Goal: Task Accomplishment & Management: Complete application form

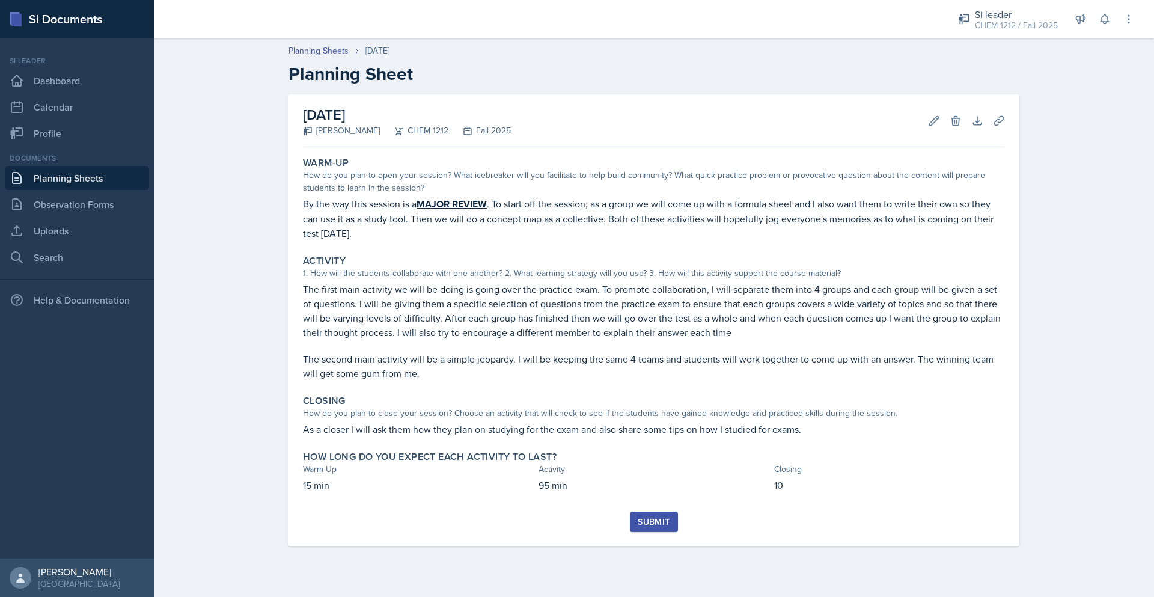
click at [108, 168] on link "Planning Sheets" at bounding box center [77, 178] width 144 height 24
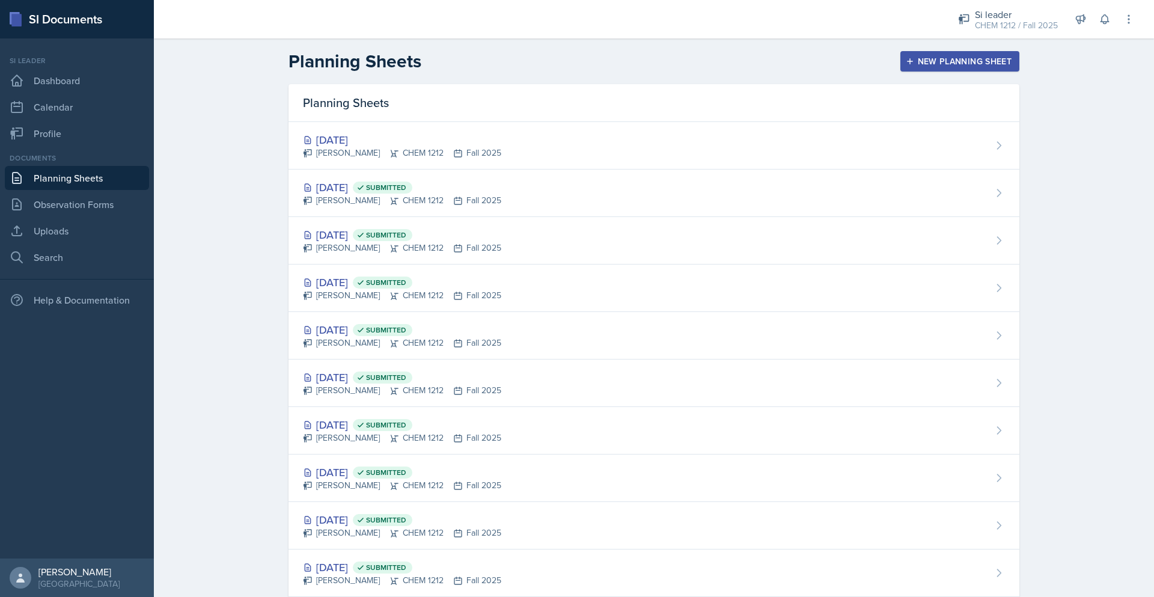
click at [945, 57] on div "New Planning Sheet" at bounding box center [959, 61] width 103 height 10
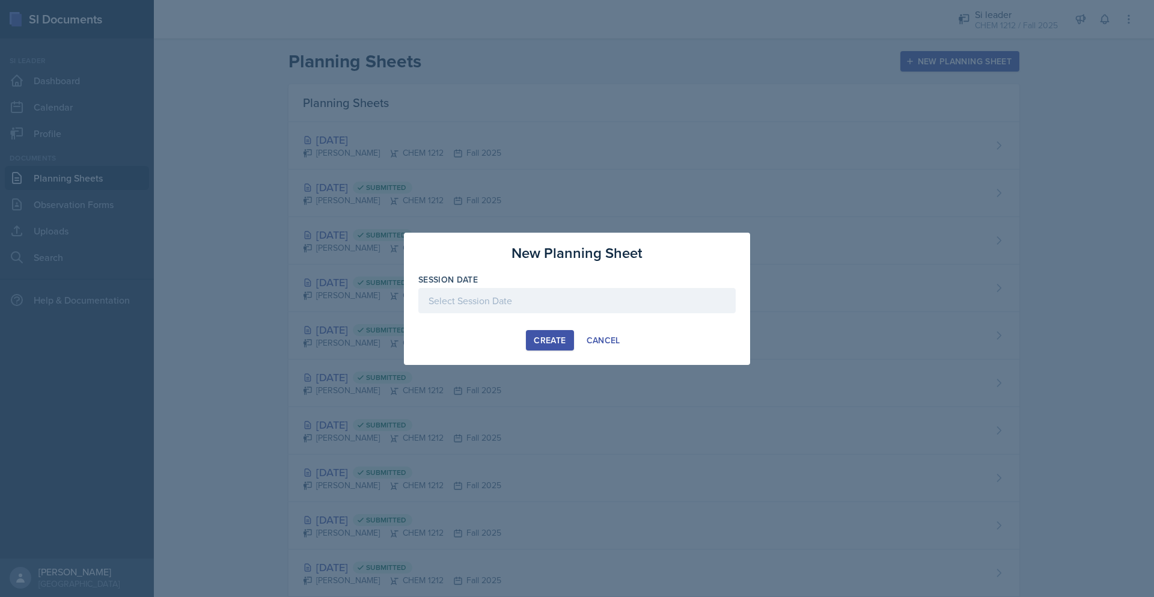
click at [533, 305] on div at bounding box center [576, 300] width 317 height 25
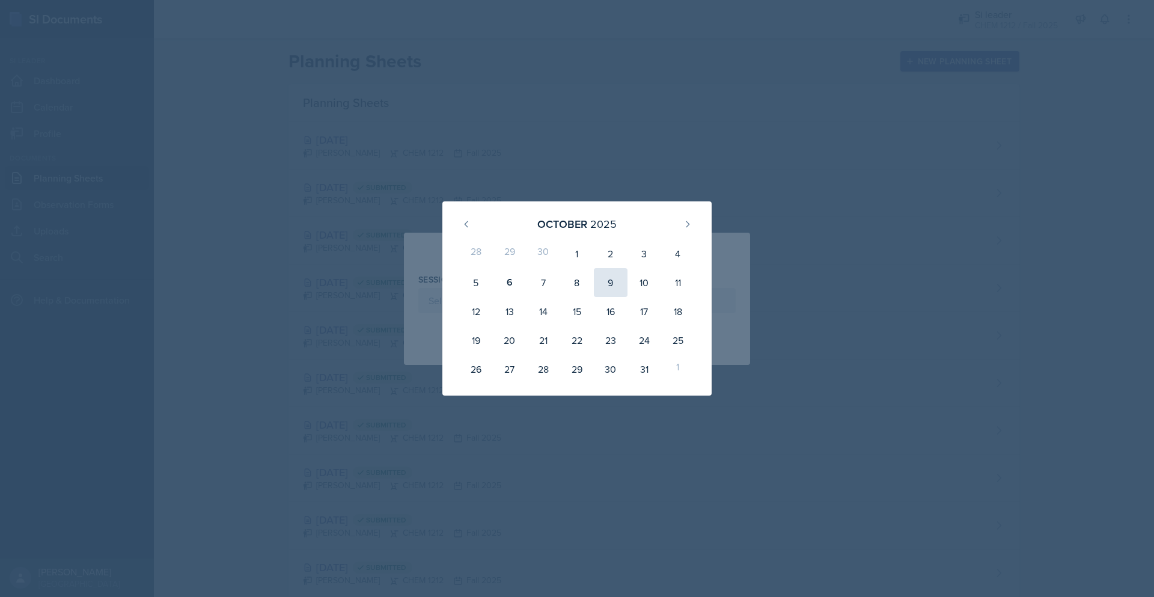
click at [613, 284] on div "9" at bounding box center [611, 282] width 34 height 29
type input "[DATE]"
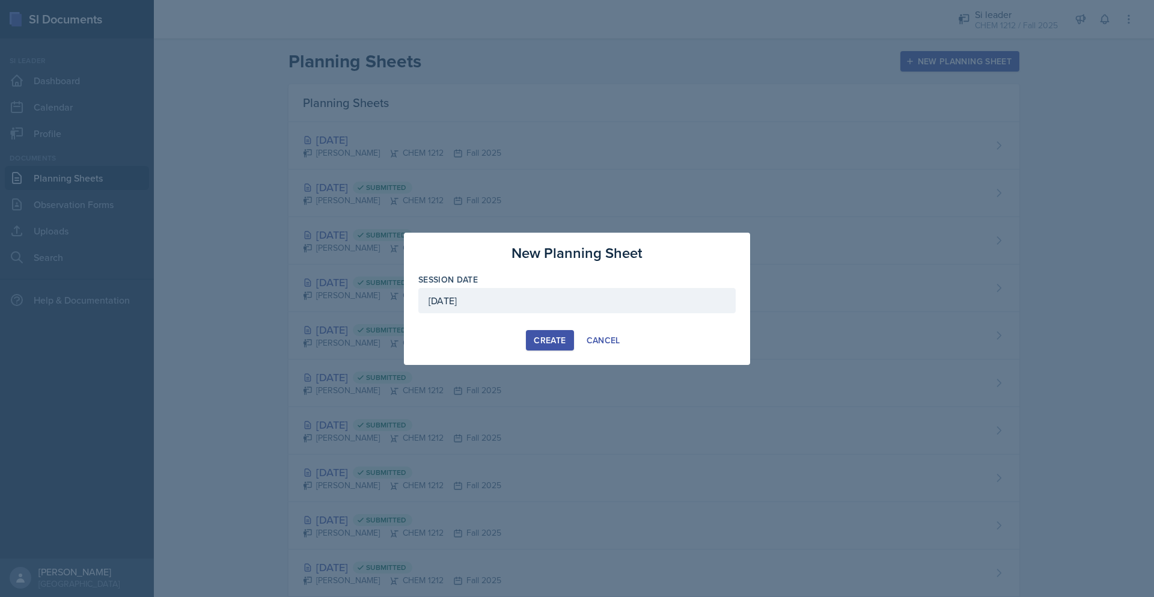
click at [549, 344] on div "Create" at bounding box center [550, 340] width 32 height 10
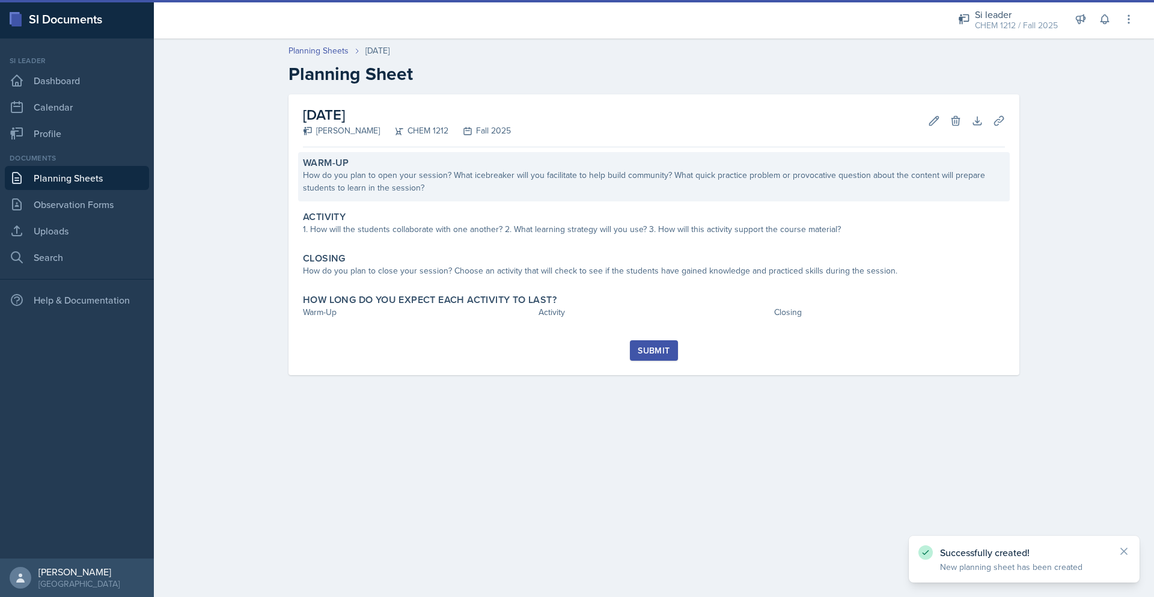
click at [462, 178] on div "How do you plan to open your session? What icebreaker will you facilitate to he…" at bounding box center [654, 181] width 702 height 25
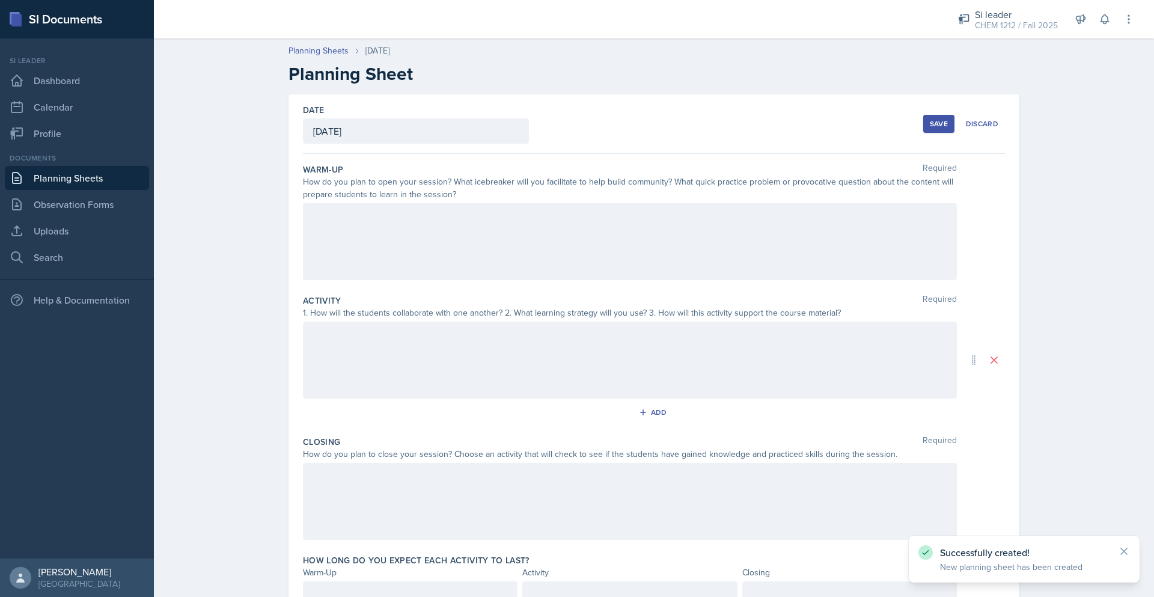
click at [440, 253] on div at bounding box center [630, 241] width 654 height 77
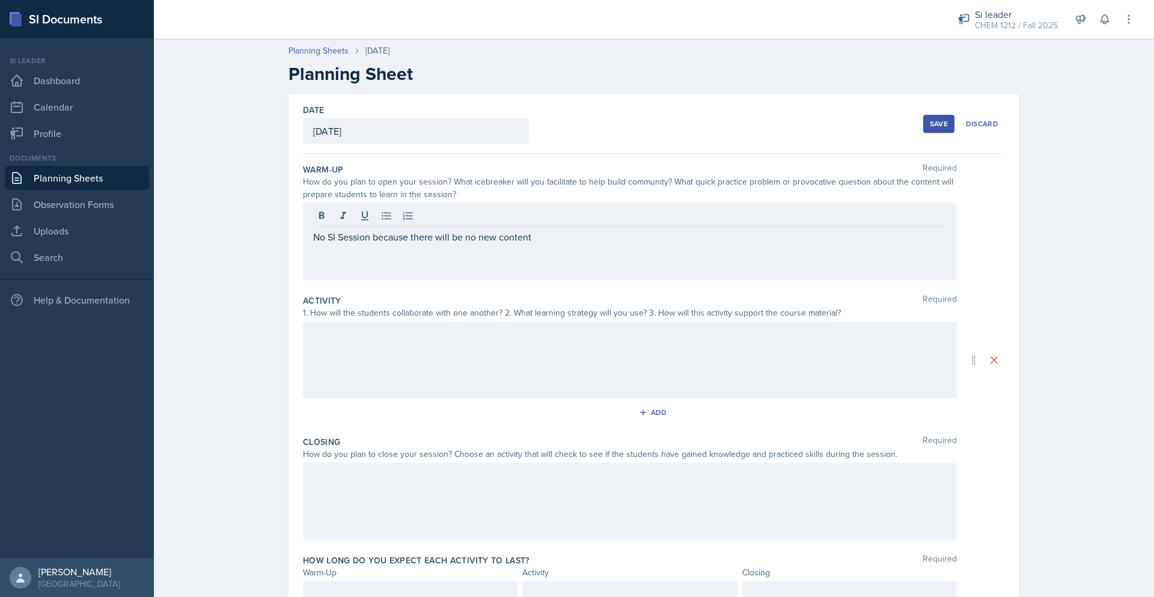
click at [406, 376] on div at bounding box center [630, 360] width 654 height 77
click at [391, 484] on div at bounding box center [630, 501] width 654 height 77
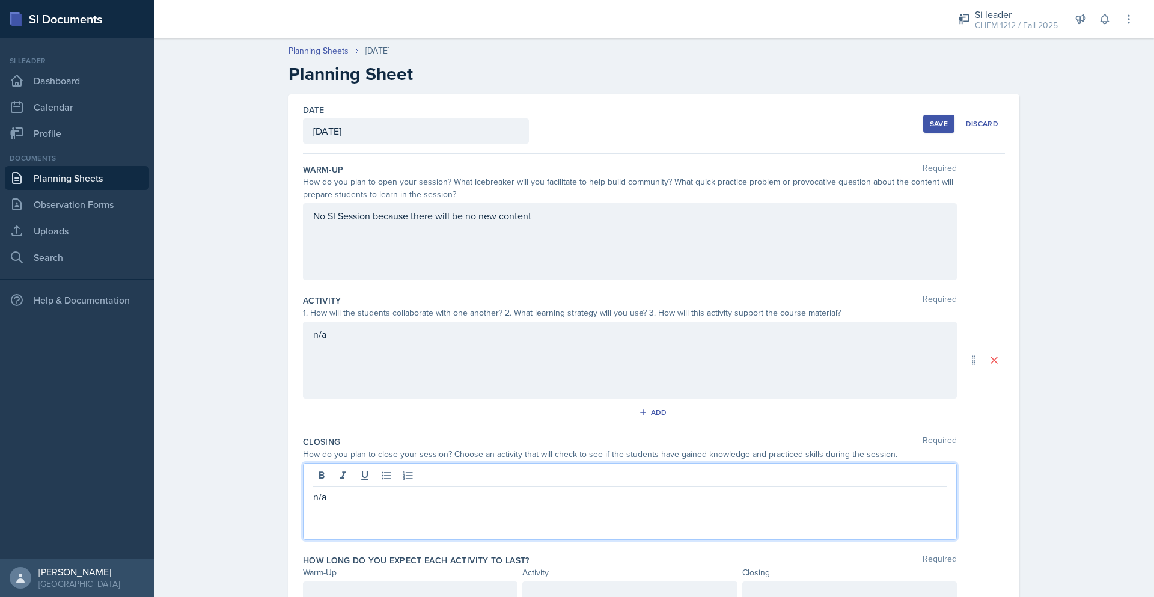
scroll to position [58, 0]
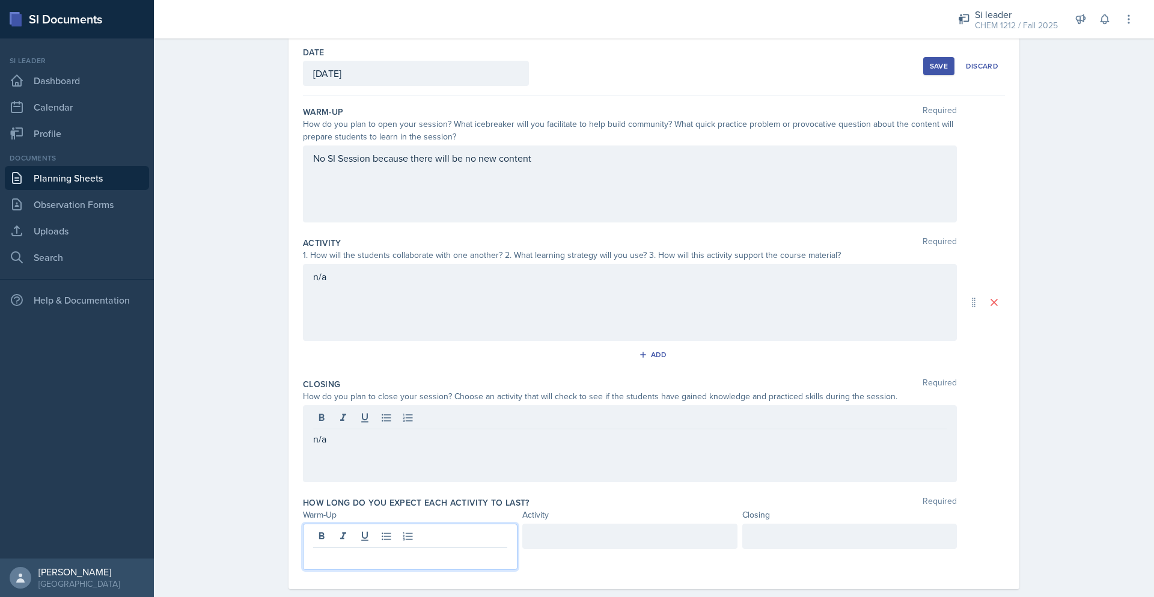
drag, startPoint x: 413, startPoint y: 532, endPoint x: 435, endPoint y: 535, distance: 21.8
click at [415, 550] on p at bounding box center [410, 557] width 194 height 14
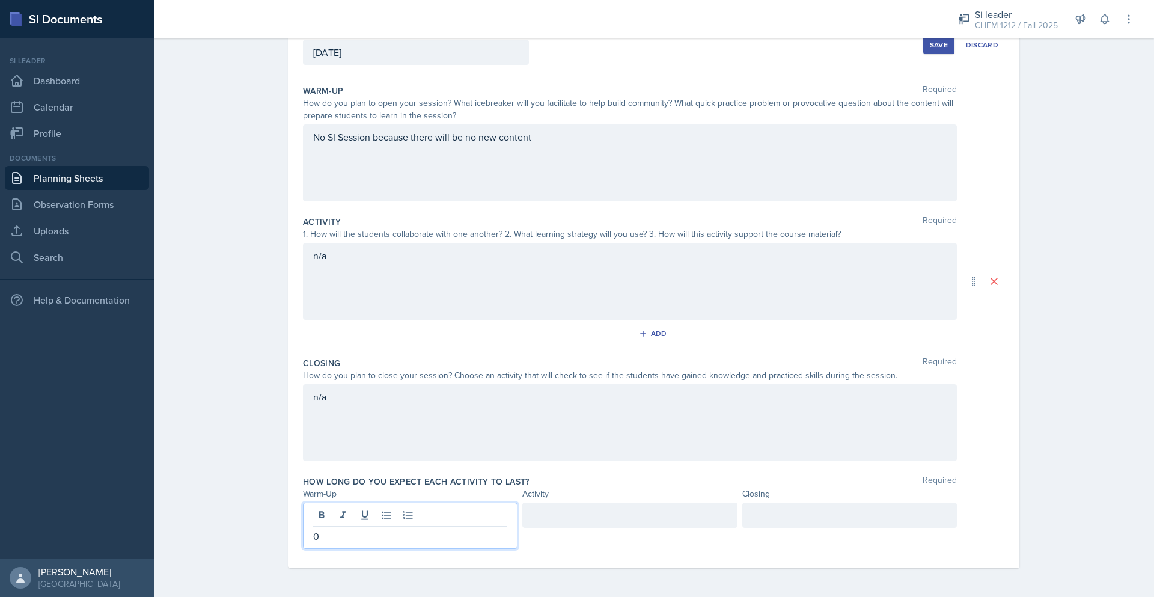
click at [564, 527] on div at bounding box center [629, 525] width 215 height 46
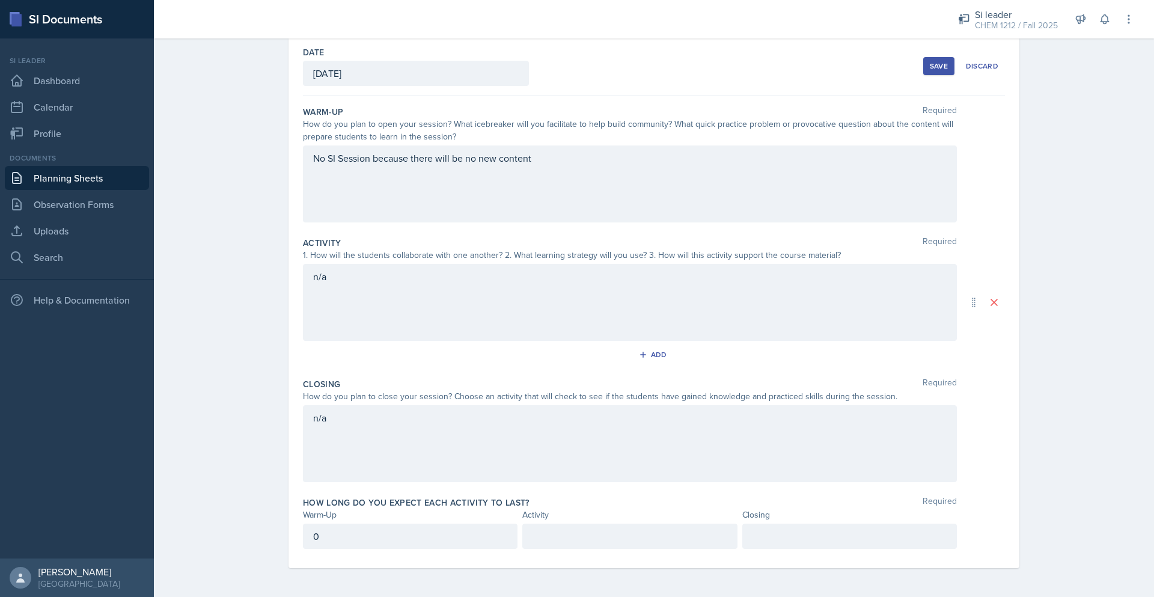
click at [618, 515] on div "Activity" at bounding box center [629, 514] width 215 height 13
click at [633, 541] on p at bounding box center [629, 536] width 194 height 14
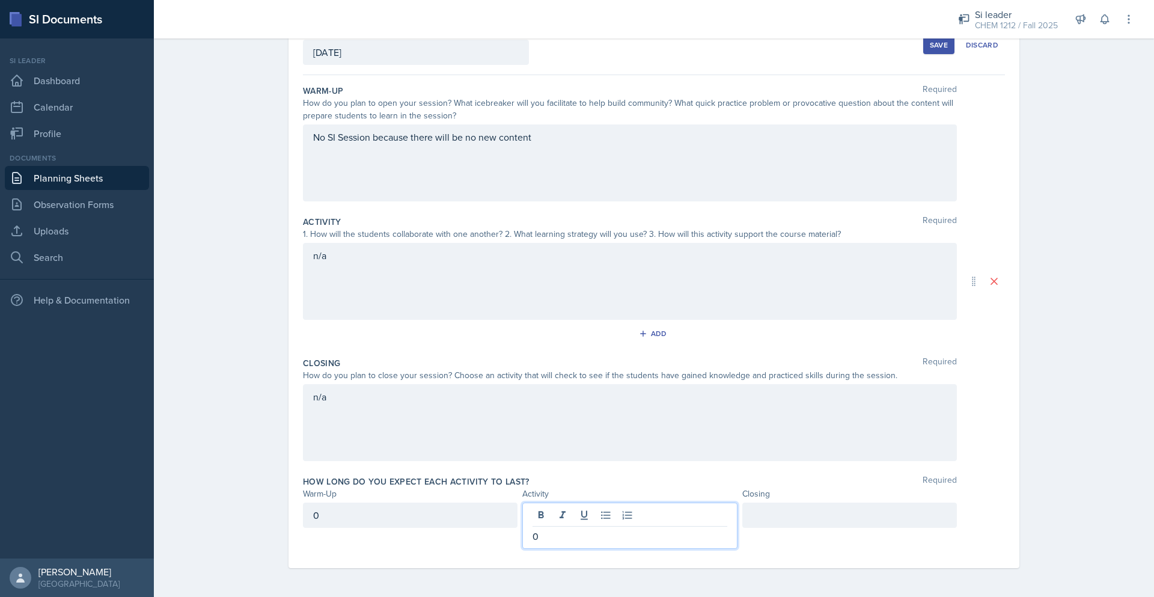
click at [807, 521] on div at bounding box center [849, 514] width 215 height 25
click at [939, 51] on button "Save" at bounding box center [938, 45] width 31 height 18
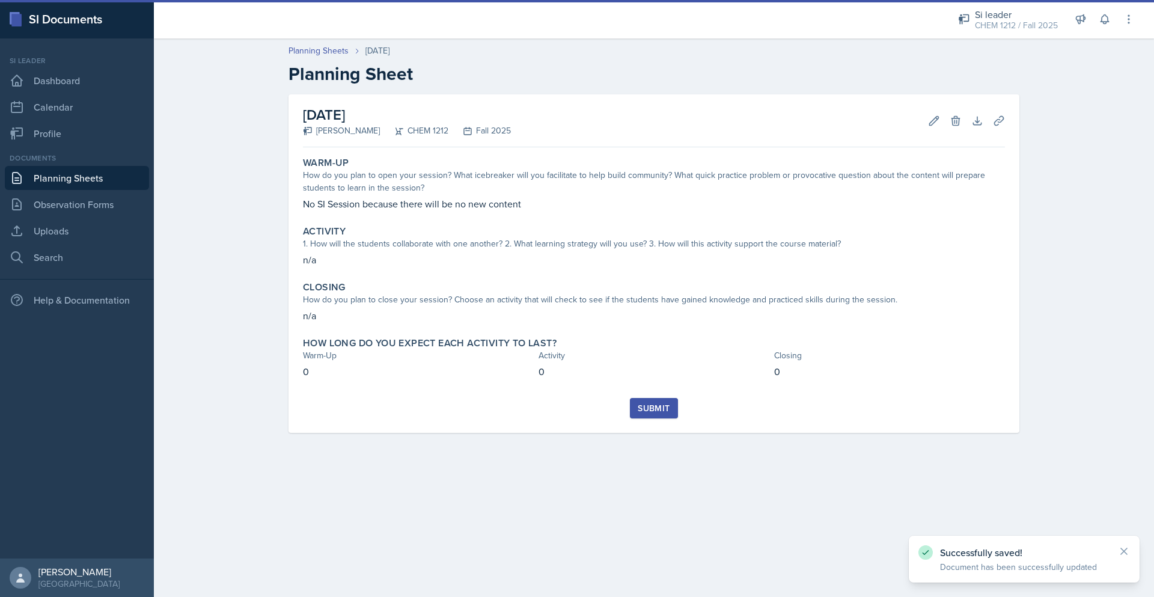
scroll to position [0, 0]
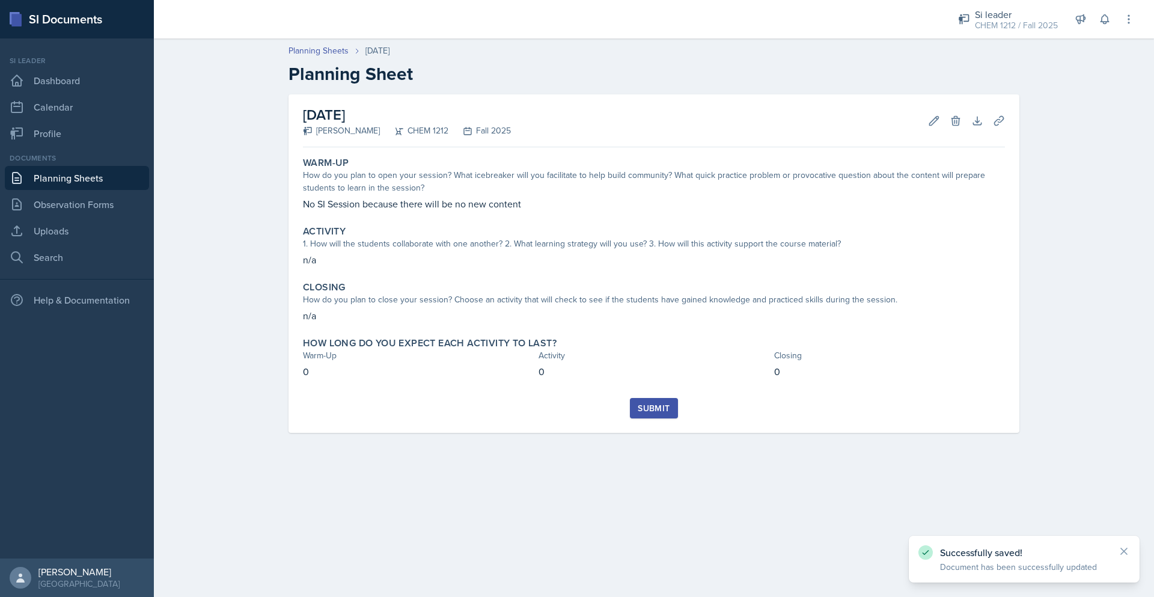
click at [674, 412] on button "Submit" at bounding box center [653, 408] width 47 height 20
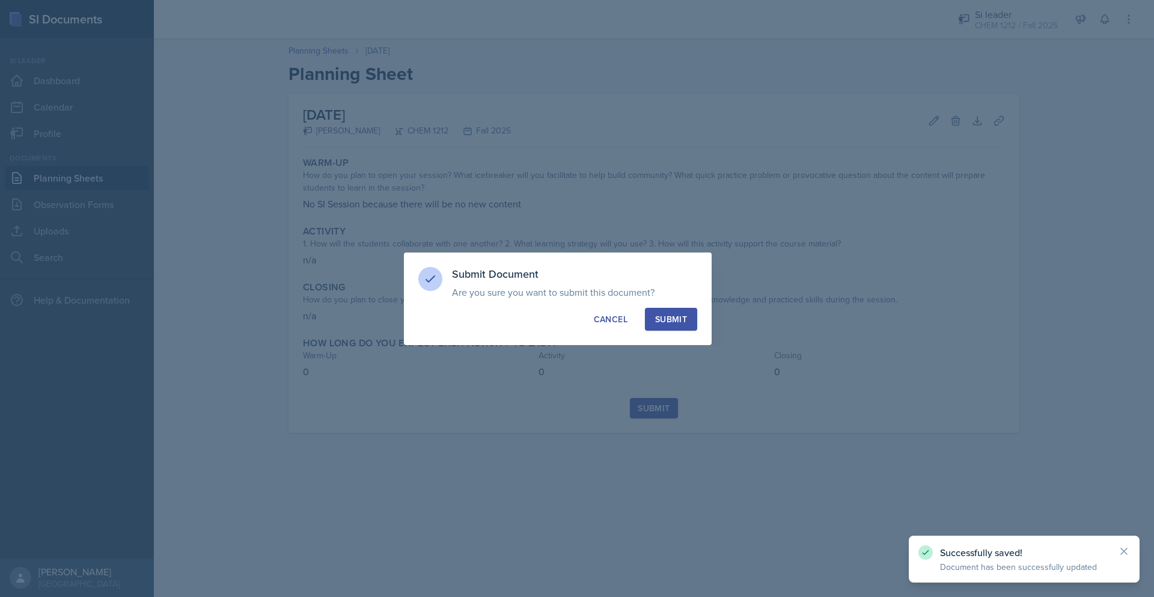
click at [688, 322] on button "Submit" at bounding box center [671, 319] width 52 height 23
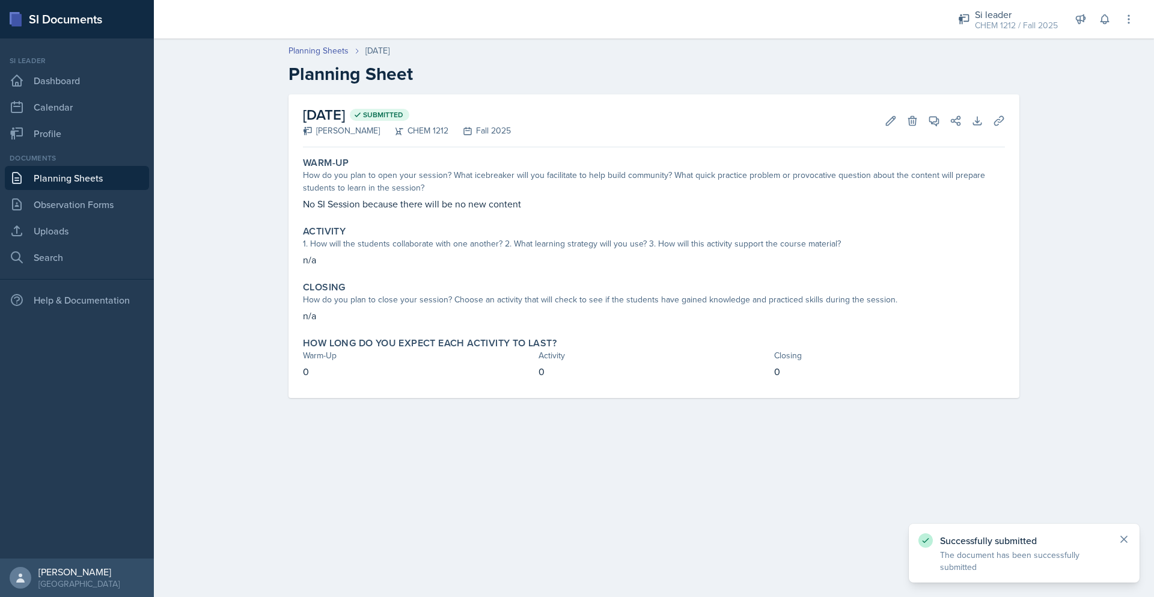
click at [1124, 534] on icon at bounding box center [1124, 539] width 12 height 12
click at [134, 173] on link "Planning Sheets" at bounding box center [77, 178] width 144 height 24
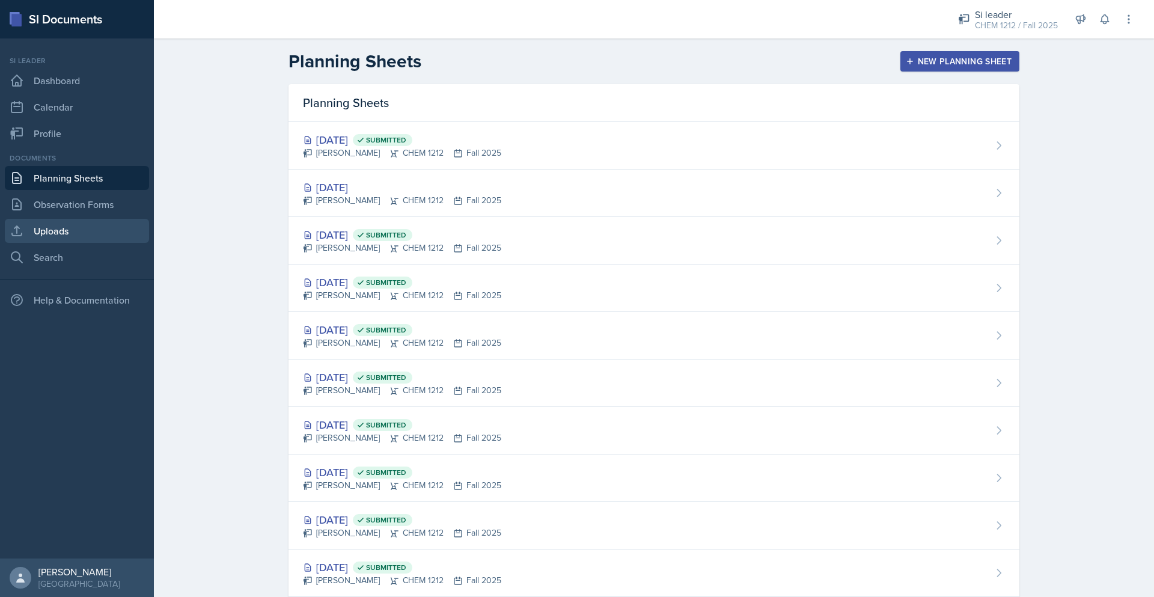
click at [84, 227] on link "Uploads" at bounding box center [77, 231] width 144 height 24
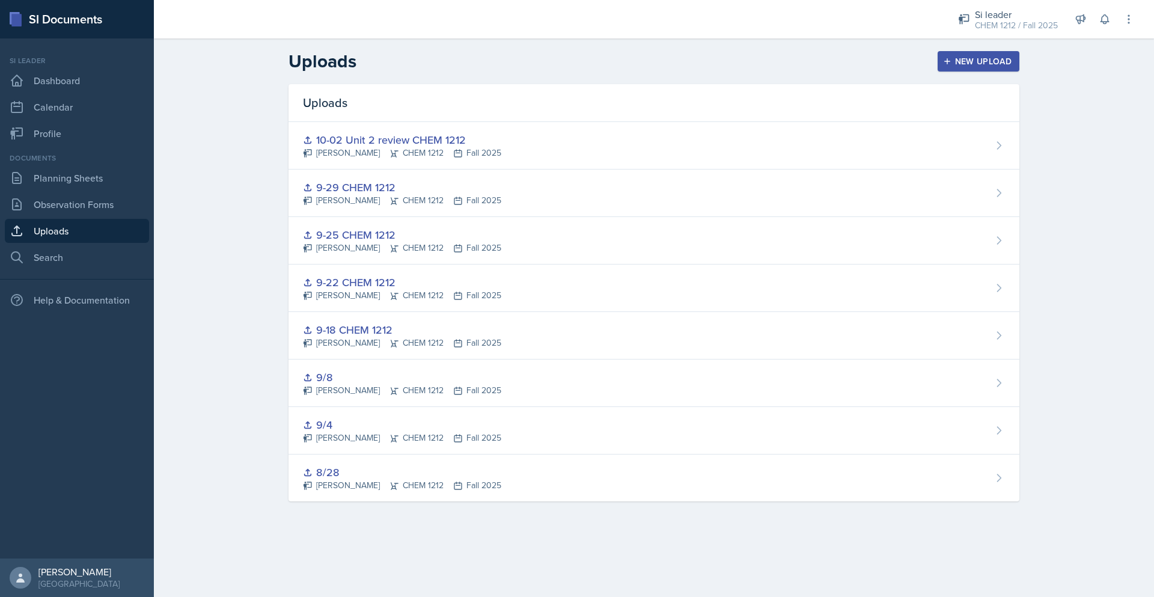
click at [950, 58] on icon "button" at bounding box center [947, 61] width 8 height 8
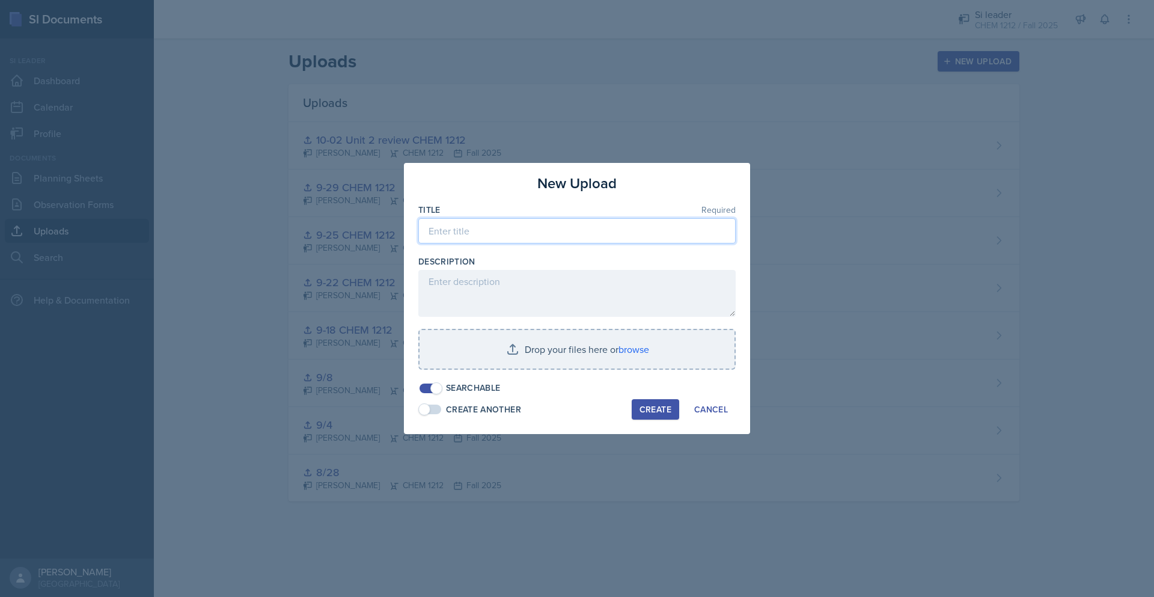
click at [495, 233] on input at bounding box center [576, 230] width 317 height 25
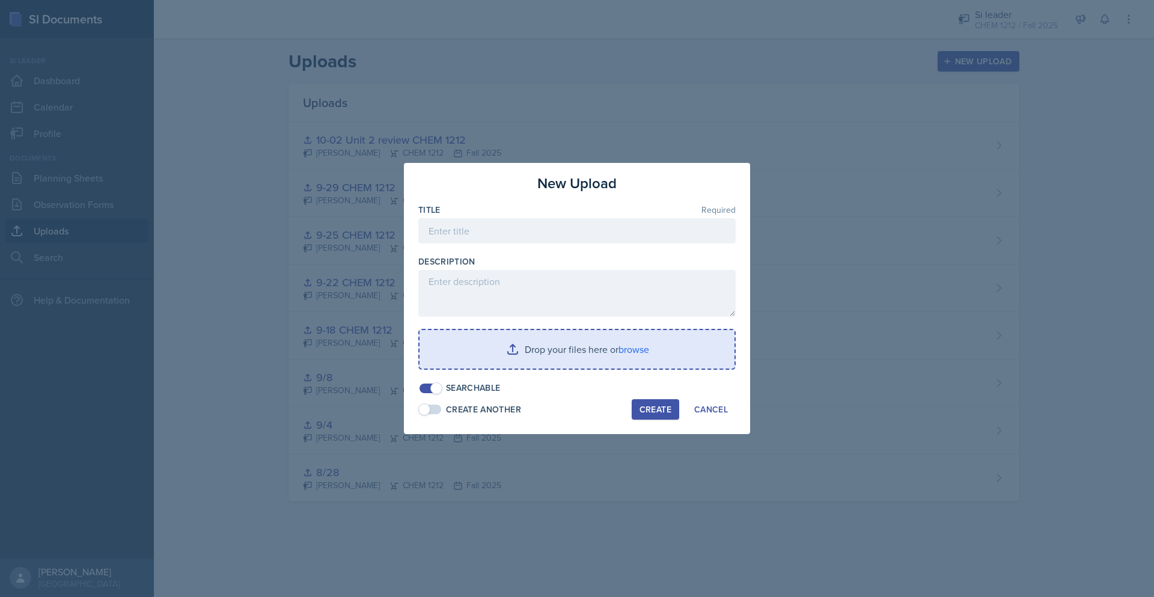
click at [629, 347] on input "file" at bounding box center [576, 349] width 315 height 38
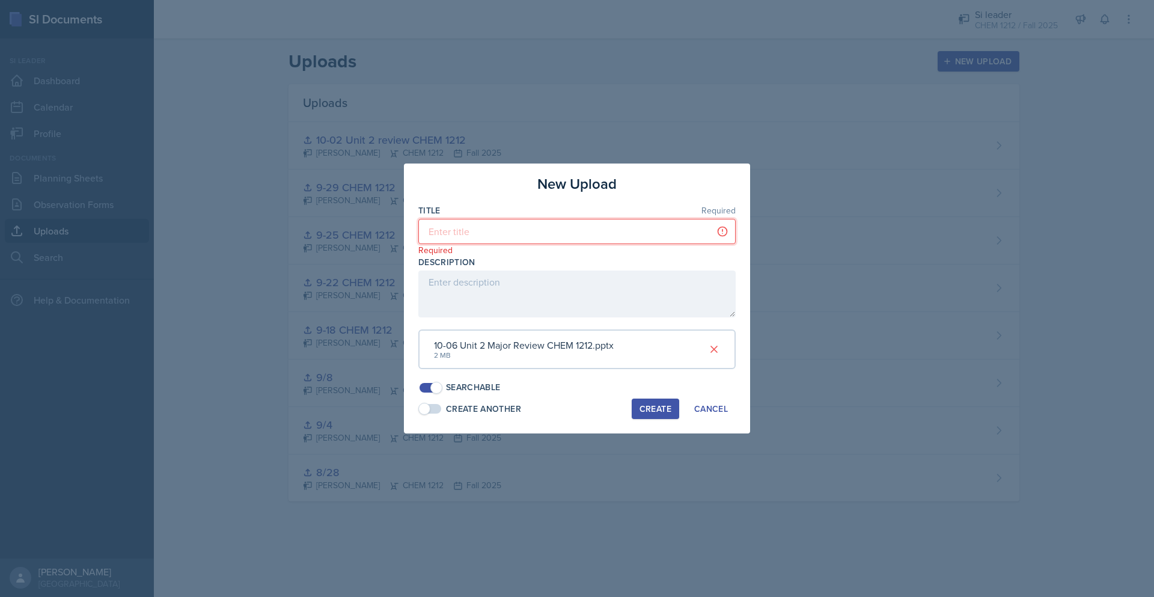
click at [550, 235] on input at bounding box center [576, 231] width 317 height 25
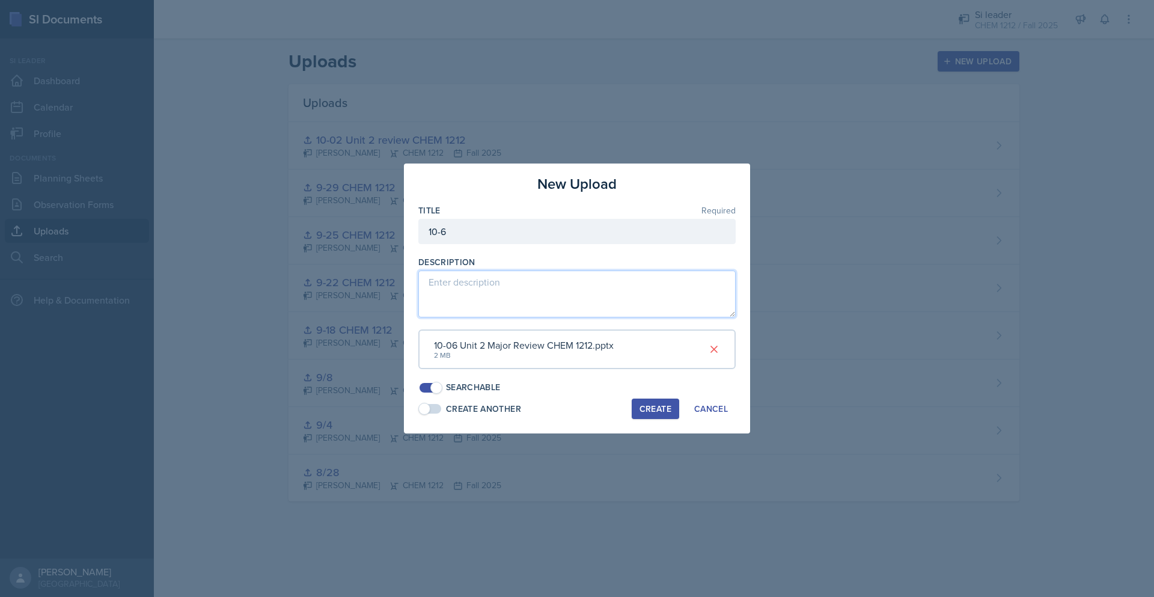
click at [556, 278] on textarea at bounding box center [576, 293] width 317 height 47
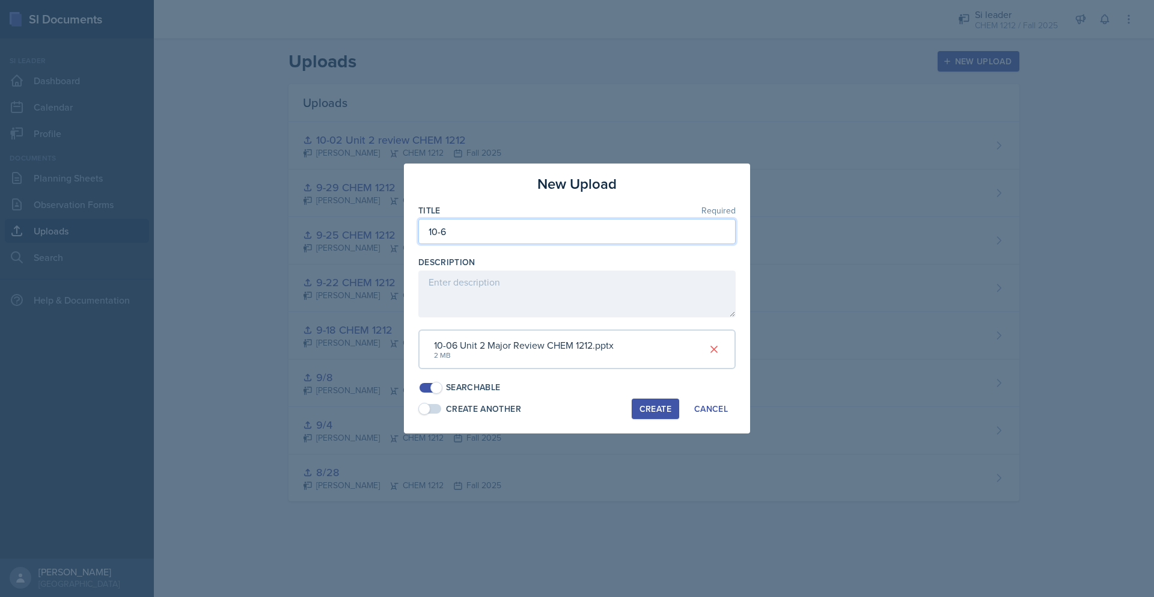
click at [549, 239] on input "10-6" at bounding box center [576, 231] width 317 height 25
type input "10-6 Unit 2 Major Review"
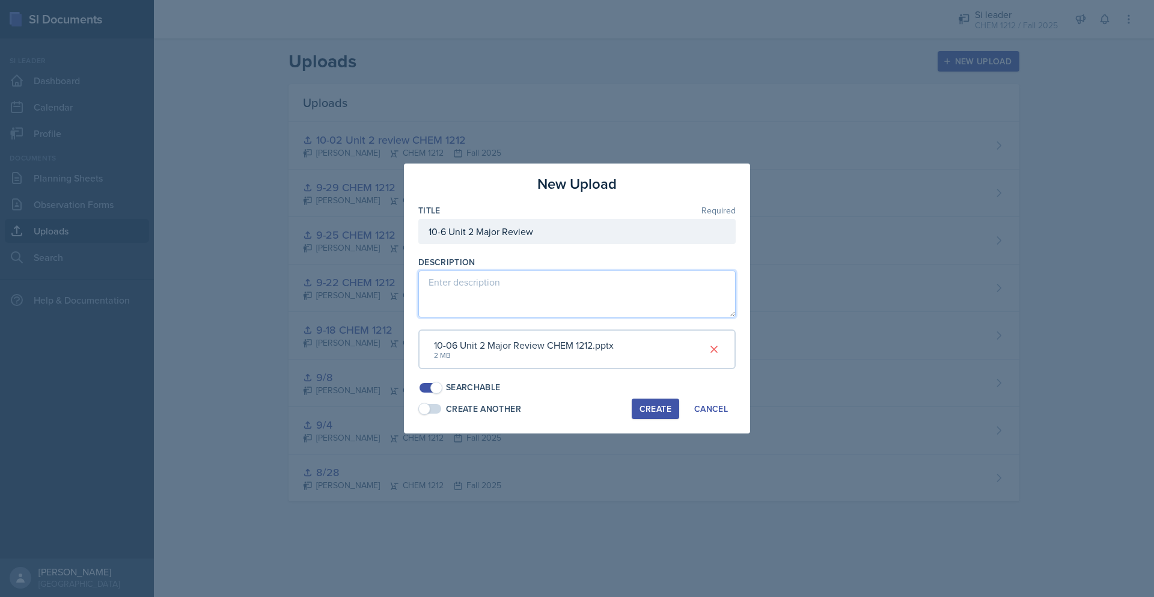
click at [515, 280] on textarea at bounding box center [576, 293] width 317 height 47
type textarea "Unit 2 major review"
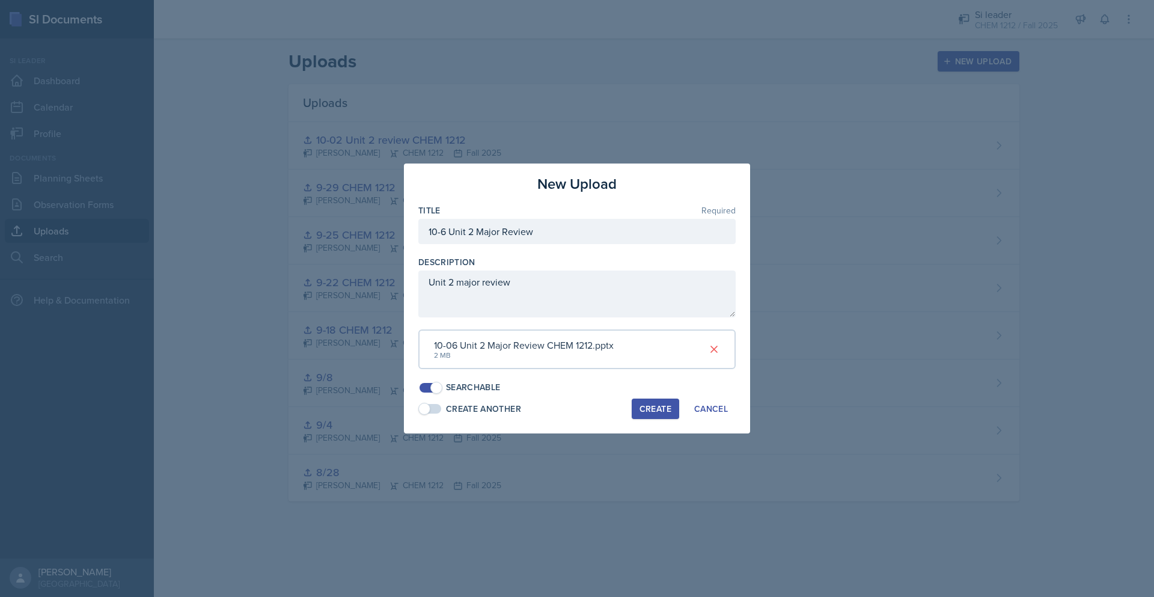
click at [658, 404] on div "Create" at bounding box center [655, 409] width 32 height 10
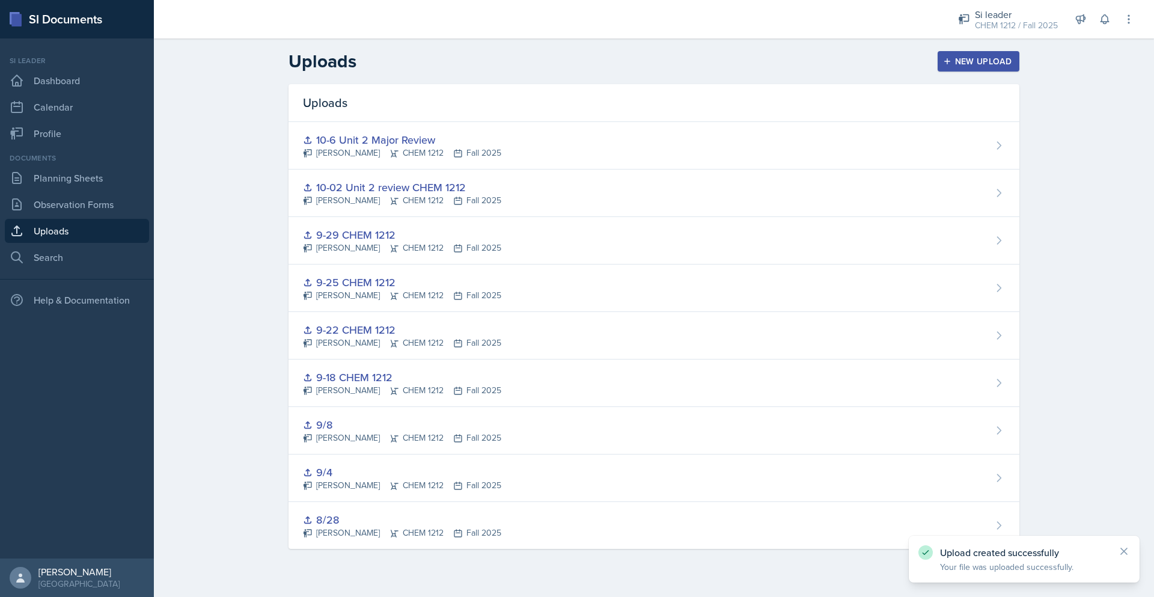
click at [975, 64] on div "New Upload" at bounding box center [978, 61] width 67 height 10
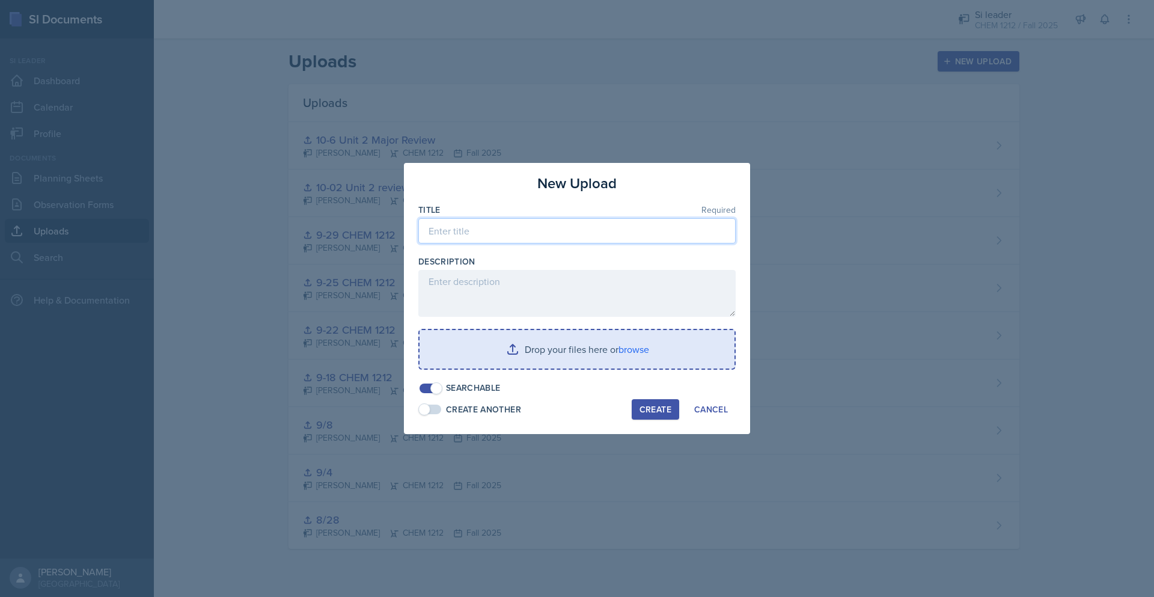
click at [535, 239] on input at bounding box center [576, 230] width 317 height 25
type input "P"
type input "u"
type input "Unit 2 Practice Exam"
click at [633, 355] on input "file" at bounding box center [576, 349] width 315 height 38
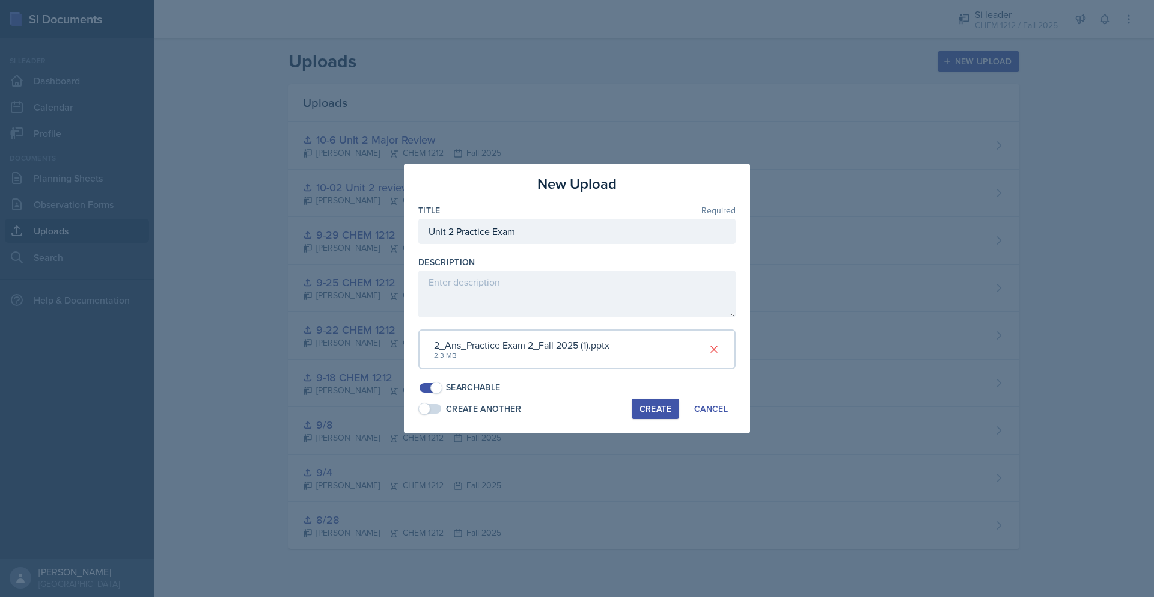
click at [657, 410] on div "Create" at bounding box center [655, 409] width 32 height 10
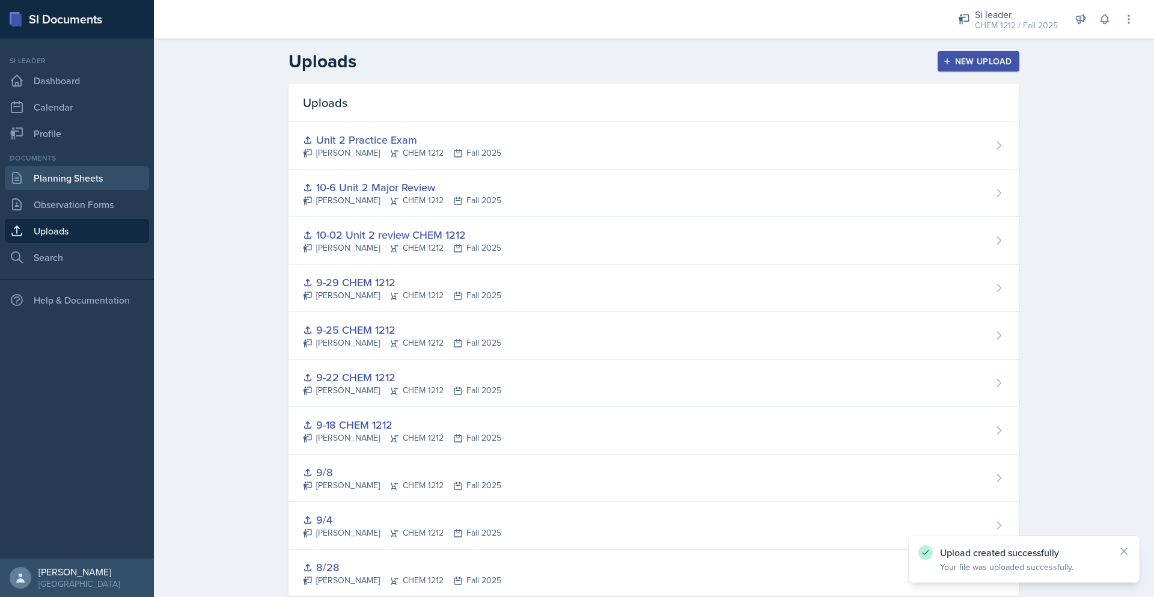
click at [103, 171] on link "Planning Sheets" at bounding box center [77, 178] width 144 height 24
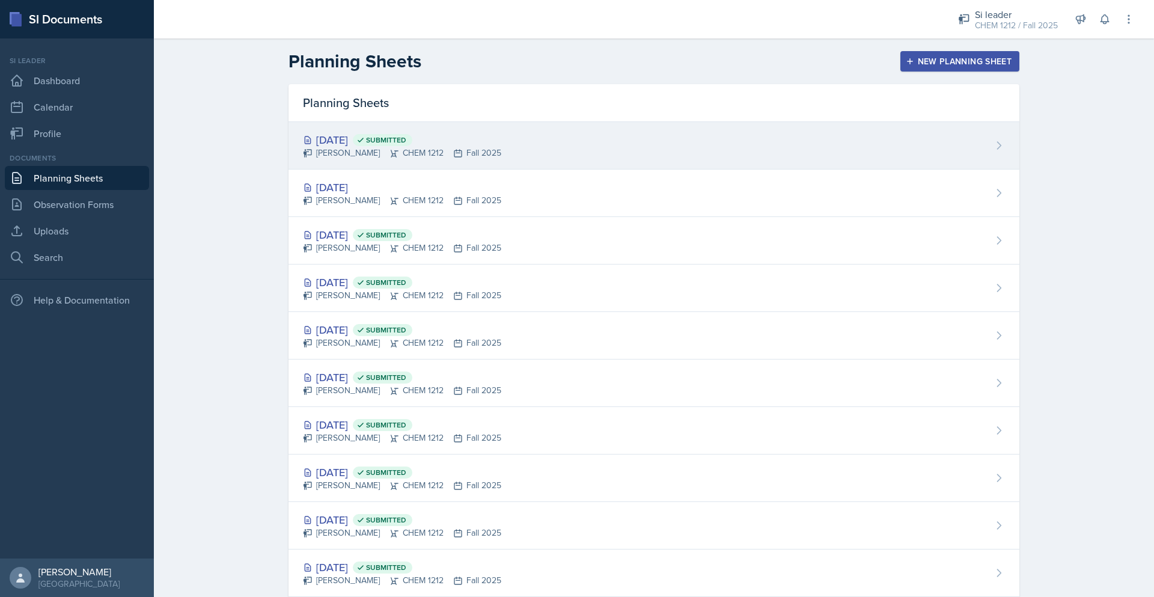
click at [517, 158] on div "[DATE] Submitted [PERSON_NAME] CHEM 1212 Fall 2025" at bounding box center [653, 145] width 731 height 47
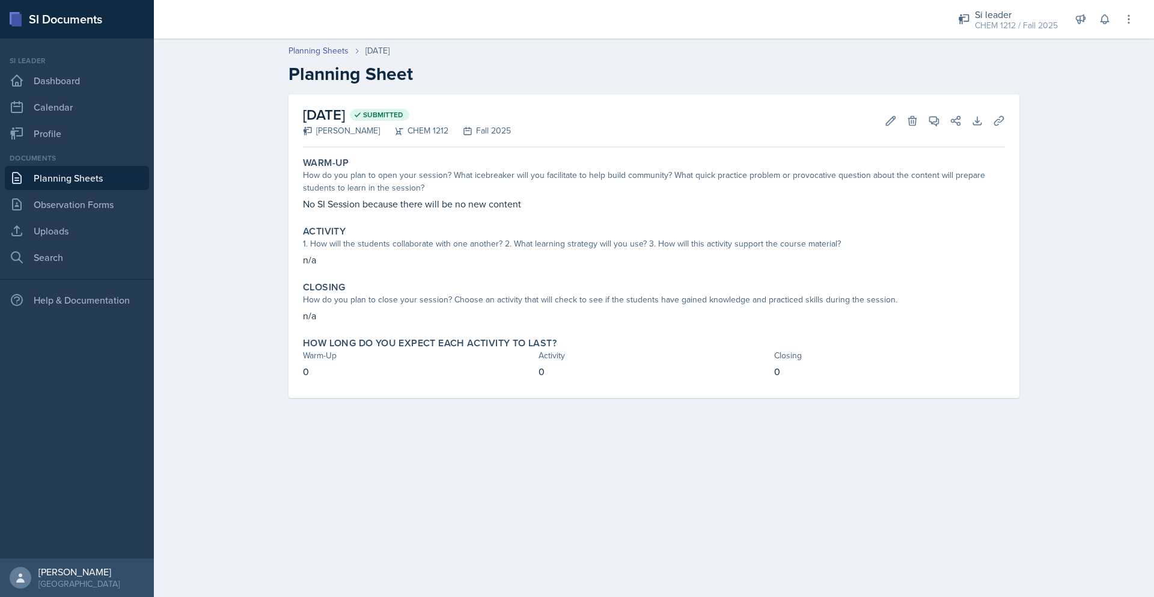
click at [108, 183] on link "Planning Sheets" at bounding box center [77, 178] width 144 height 24
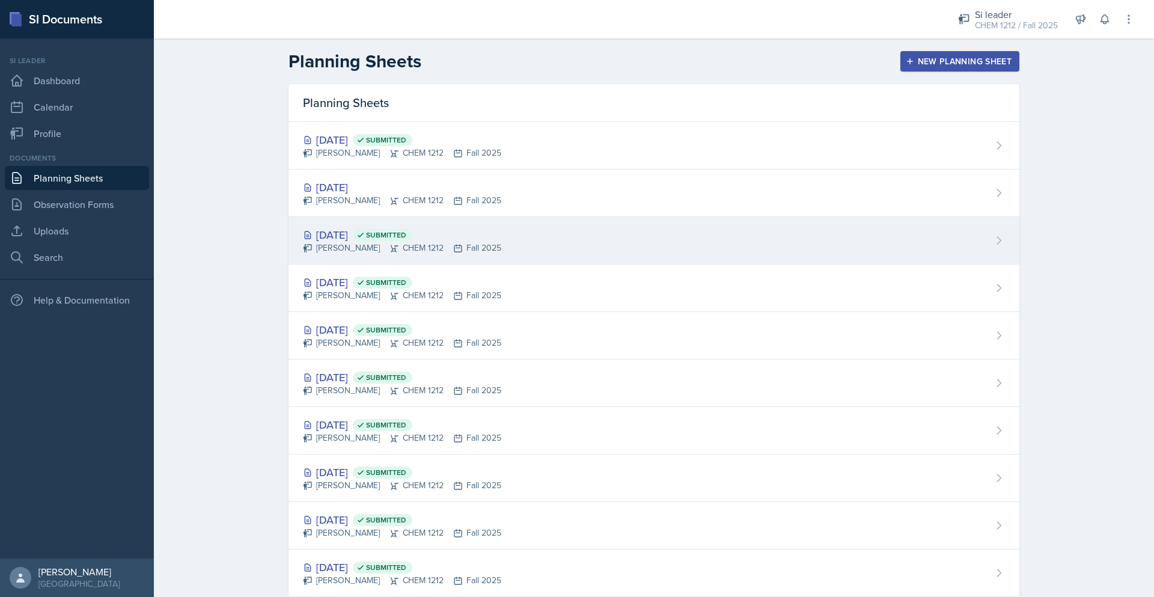
click at [498, 261] on div "[DATE] Submitted [PERSON_NAME] CHEM 1212 Fall 2025" at bounding box center [653, 240] width 731 height 47
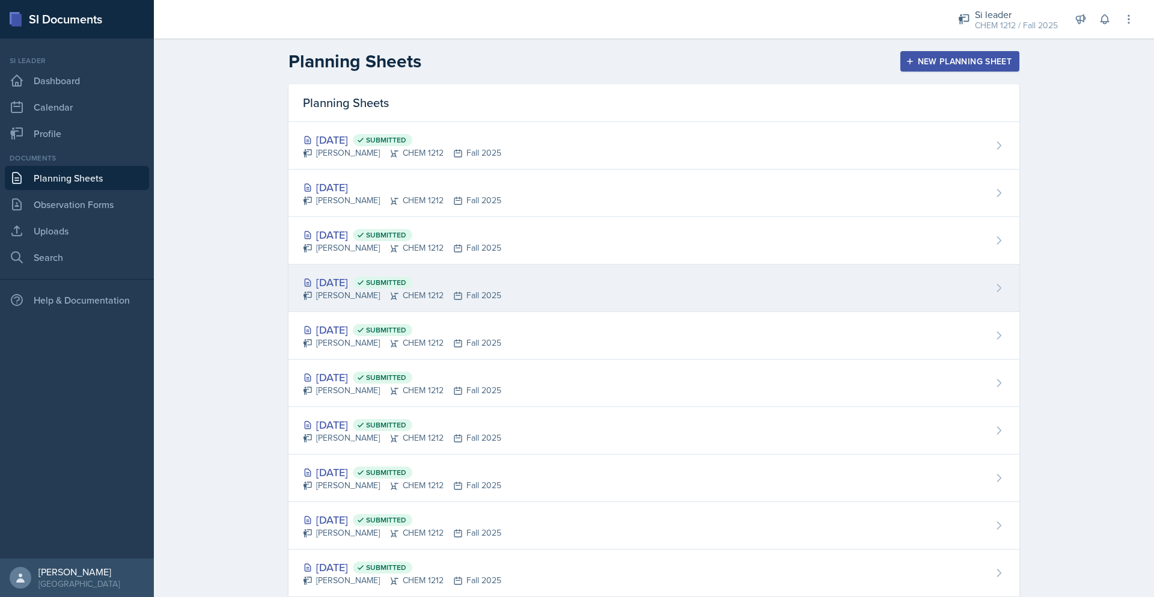
click at [477, 308] on div "[DATE] Submitted [PERSON_NAME] CHEM 1212 Fall 2025" at bounding box center [653, 287] width 731 height 47
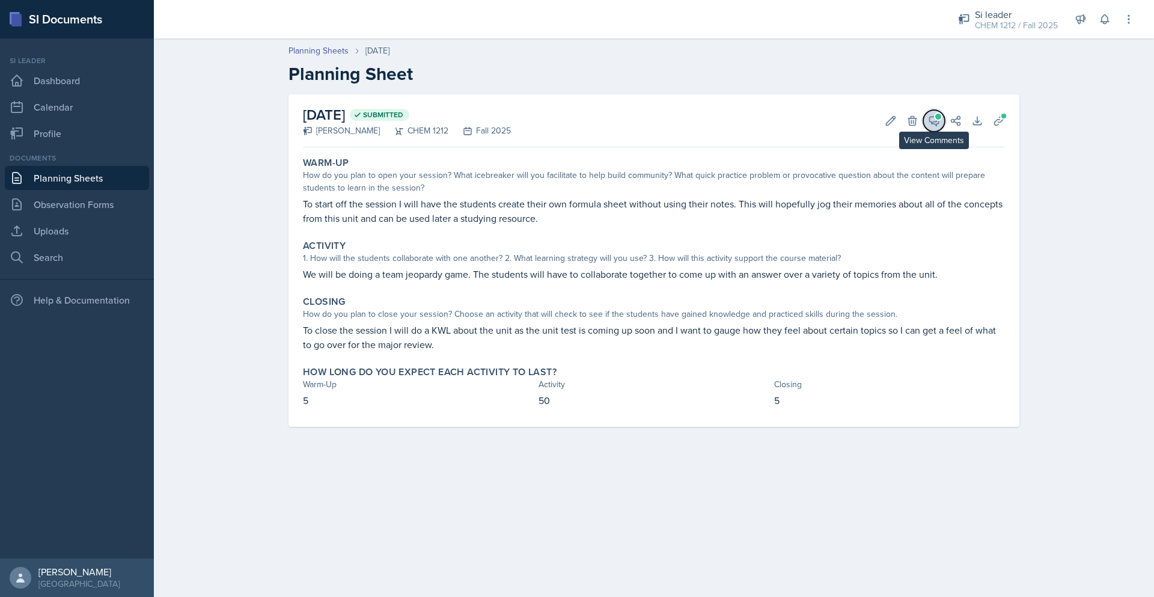
click at [938, 121] on icon at bounding box center [934, 121] width 9 height 9
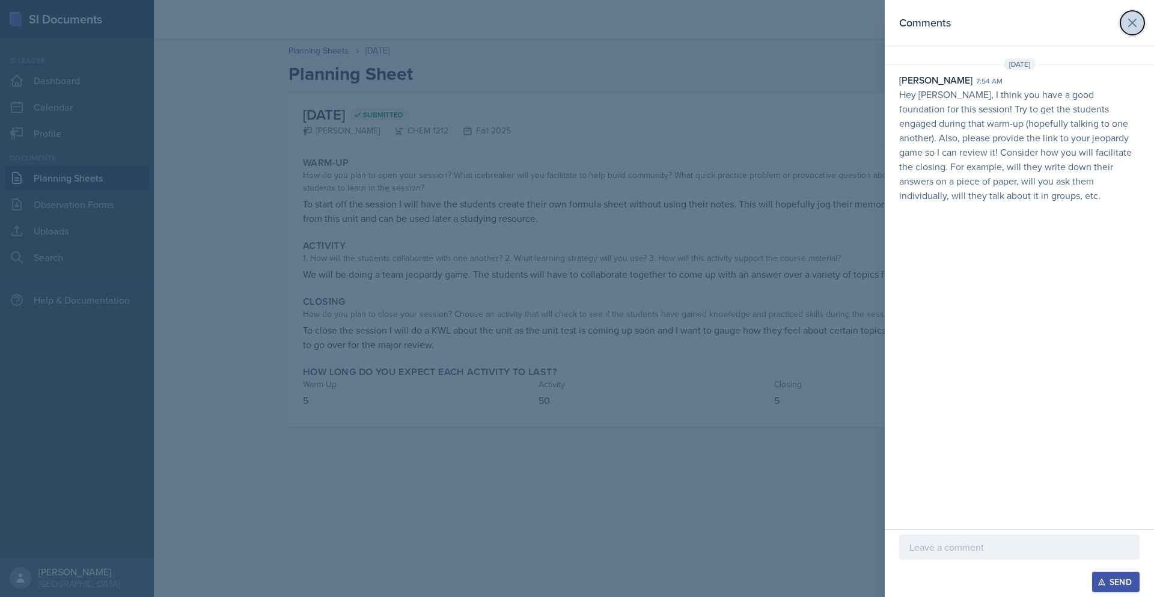
click at [1127, 31] on button at bounding box center [1132, 23] width 24 height 24
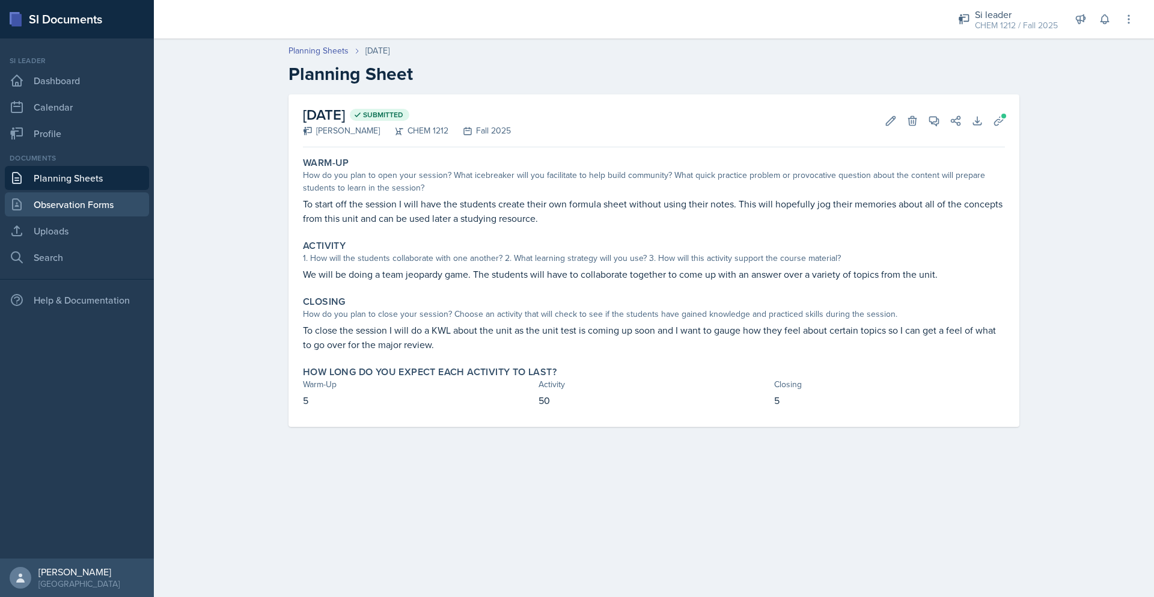
click at [121, 196] on link "Observation Forms" at bounding box center [77, 204] width 144 height 24
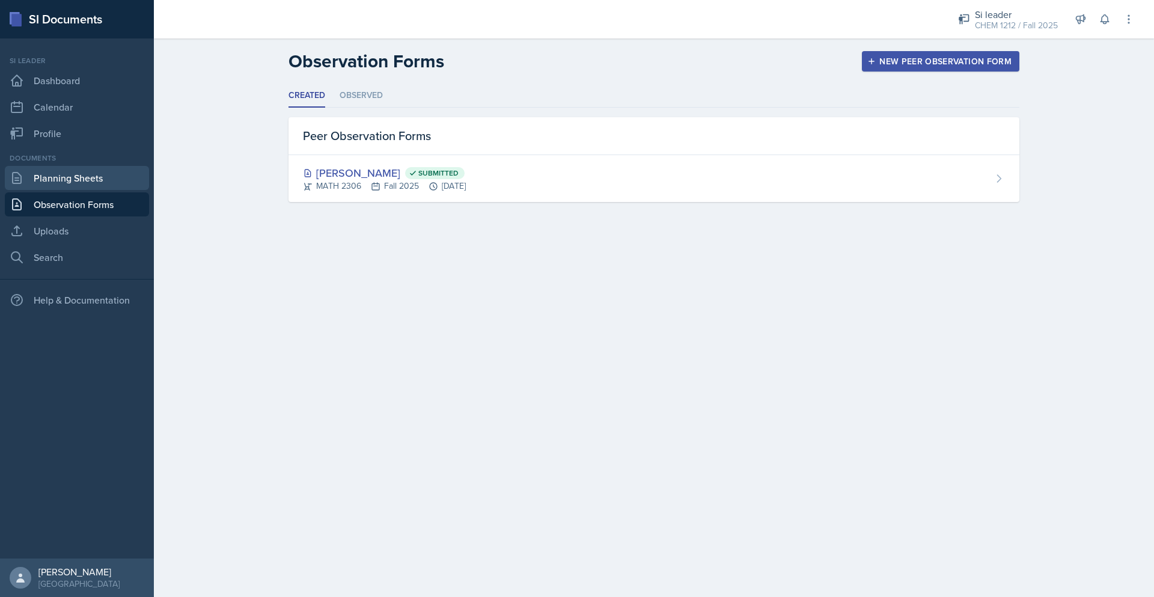
click at [117, 181] on link "Planning Sheets" at bounding box center [77, 178] width 144 height 24
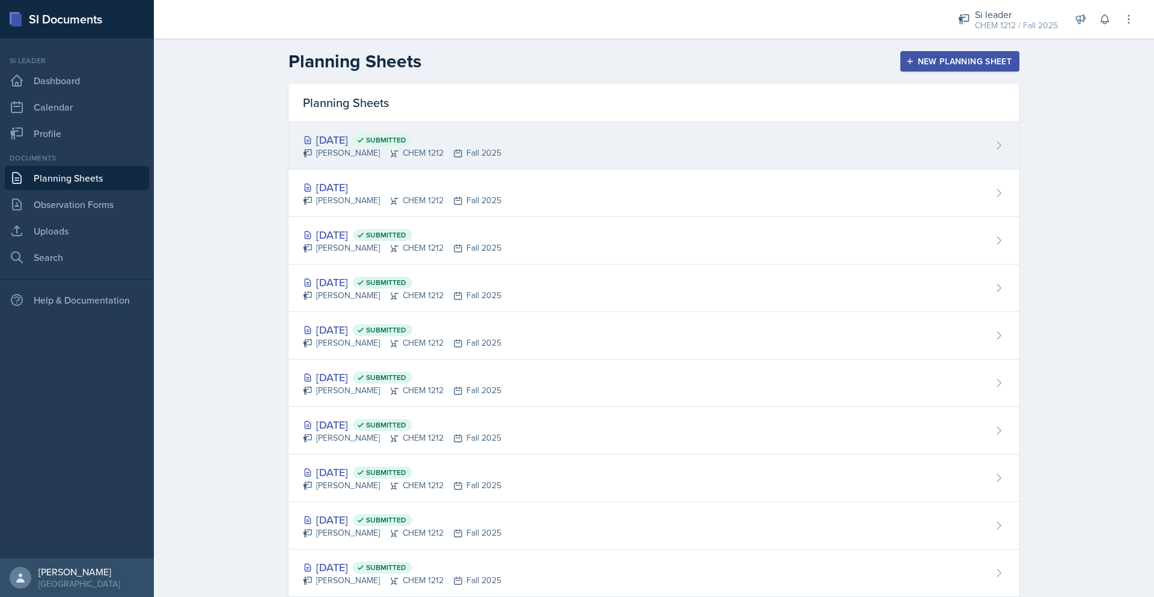
click at [438, 157] on div "[PERSON_NAME] CHEM 1212 Fall 2025" at bounding box center [402, 153] width 198 height 13
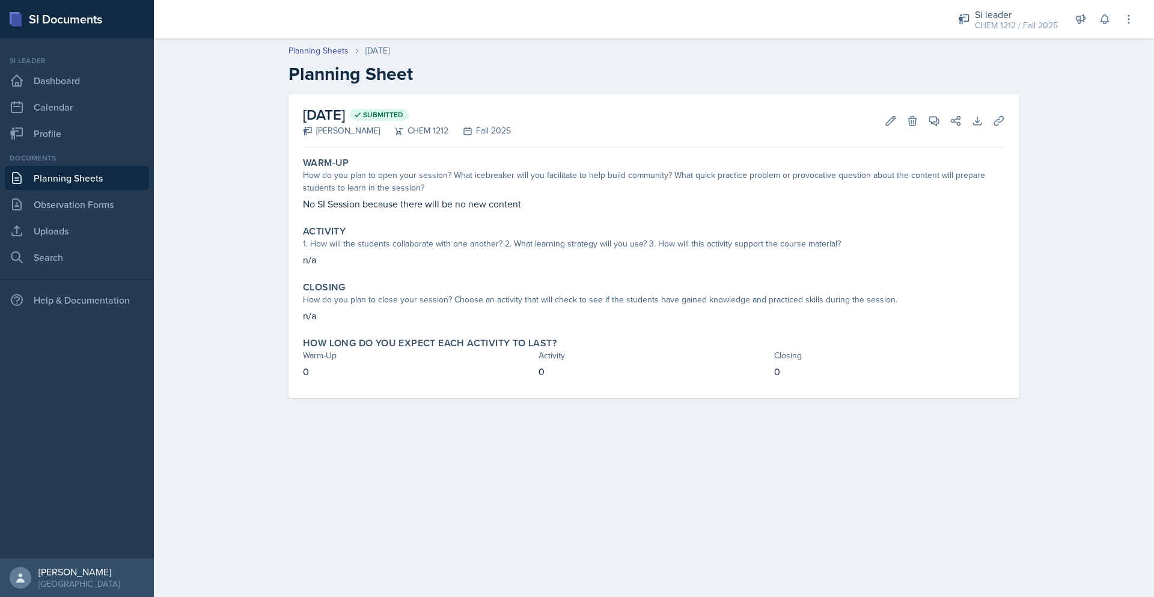
click at [89, 178] on link "Planning Sheets" at bounding box center [77, 178] width 144 height 24
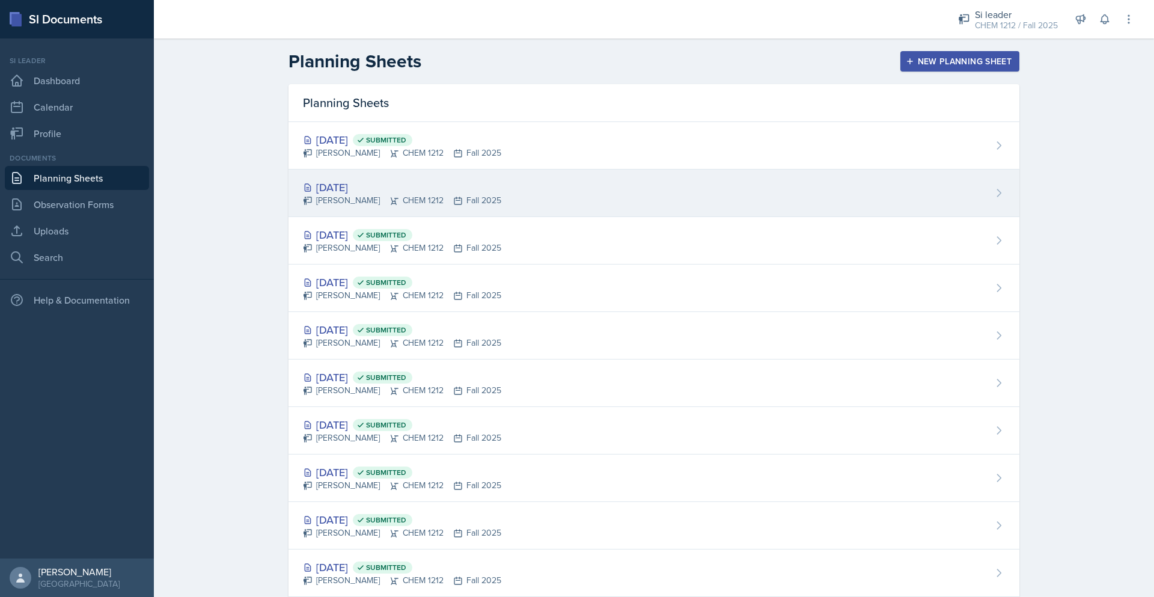
click at [492, 197] on div "[DATE] [PERSON_NAME] CHEM 1212 Fall 2025" at bounding box center [653, 192] width 731 height 47
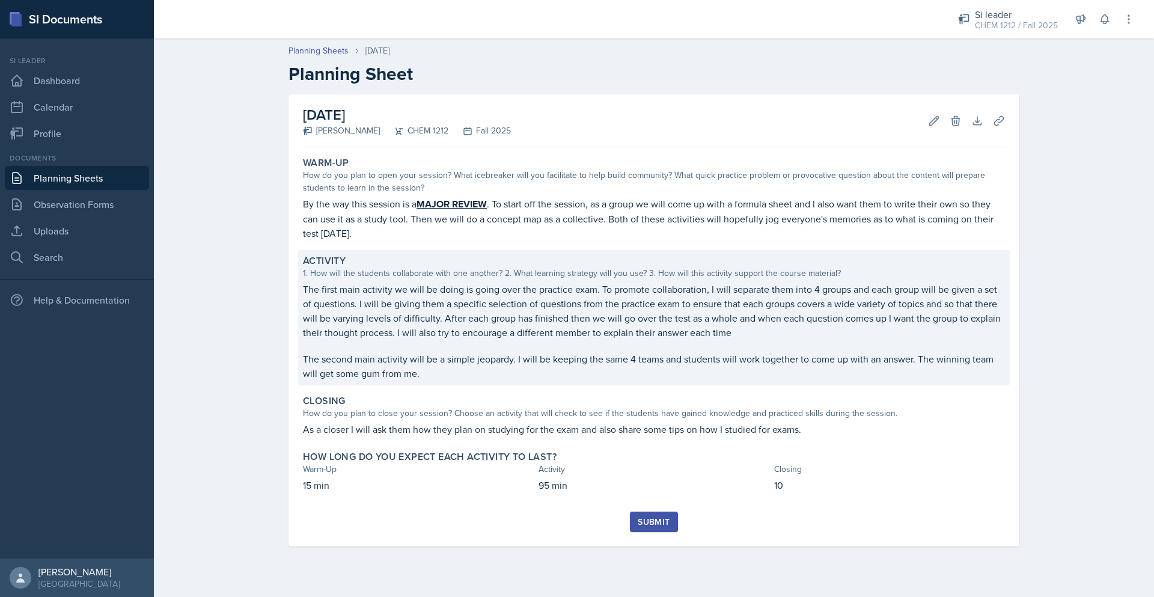
click at [544, 311] on p "The first main activity we will be doing is going over the practice exam. To pr…" at bounding box center [654, 311] width 702 height 58
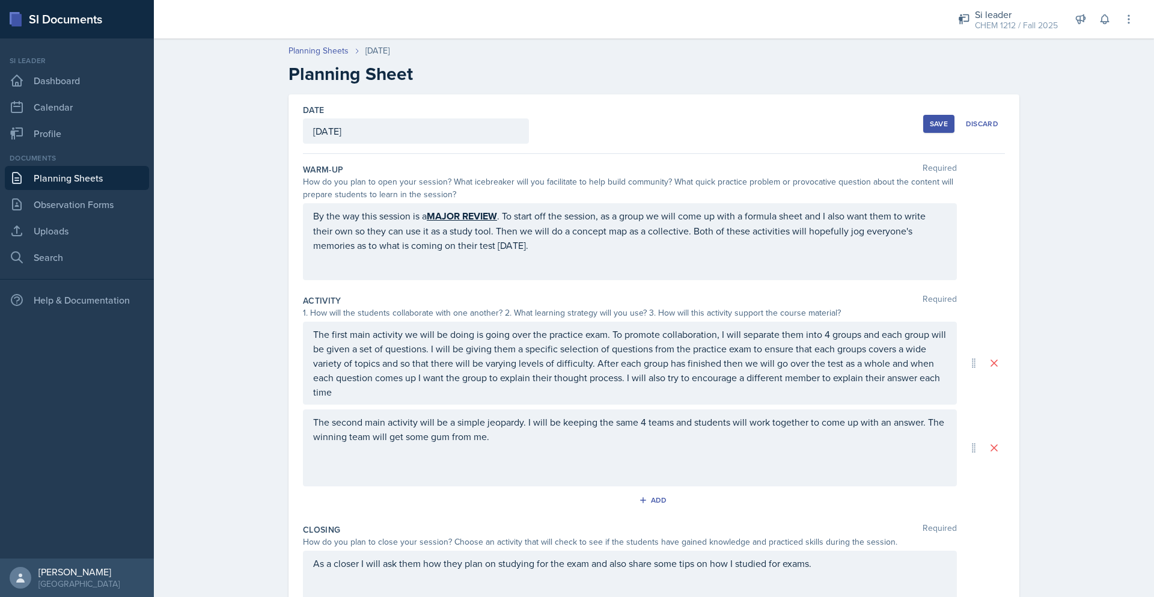
click at [930, 125] on div "Save" at bounding box center [939, 124] width 18 height 10
